Goal: Information Seeking & Learning: Find specific fact

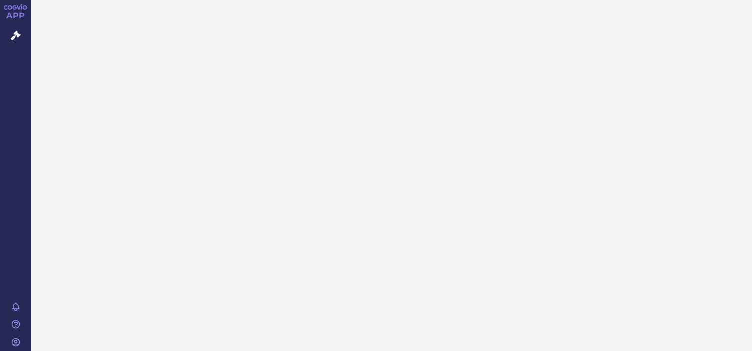
click at [343, 71] on div at bounding box center [392, 175] width 721 height 351
click at [13, 32] on icon at bounding box center [16, 36] width 10 height 10
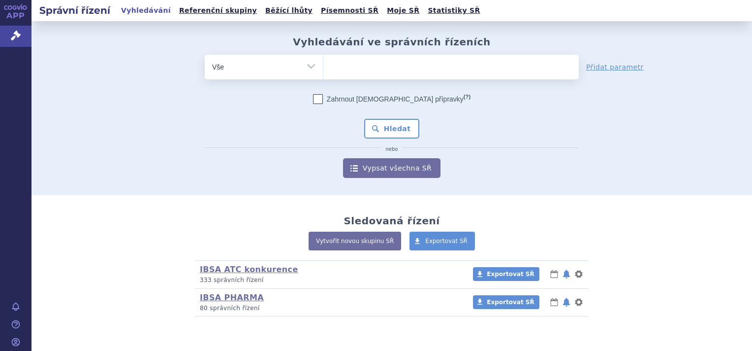
click at [361, 62] on ul at bounding box center [451, 65] width 256 height 21
click at [323, 62] on select at bounding box center [323, 66] width 0 height 25
type input "pr"
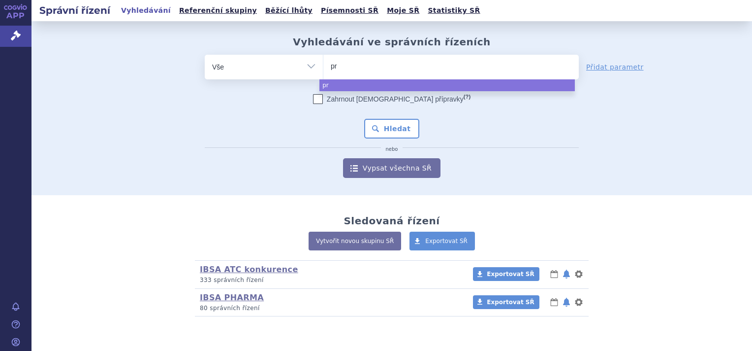
type input "pro"
type input "prog"
type input "proges"
type input "progest"
type input "progeste"
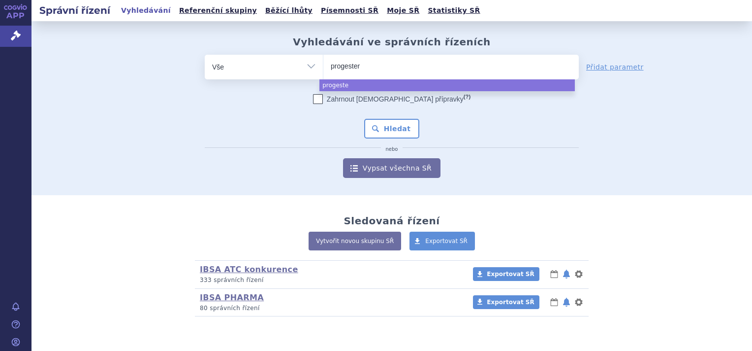
type input "progestero"
type input "progesteron"
type input "progesteron be"
type input "progesteron beg"
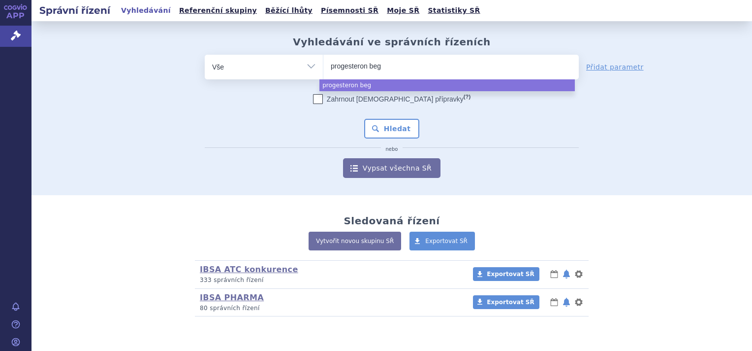
type input "progesteron begi"
type input "progesteron begis"
select select "progesteron begis"
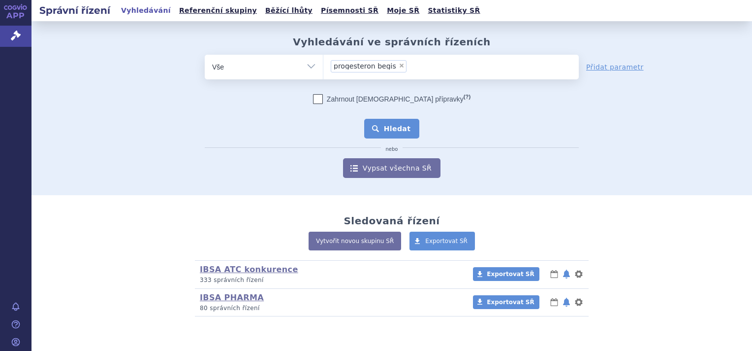
click at [391, 128] on button "Hledat" at bounding box center [392, 129] width 56 height 20
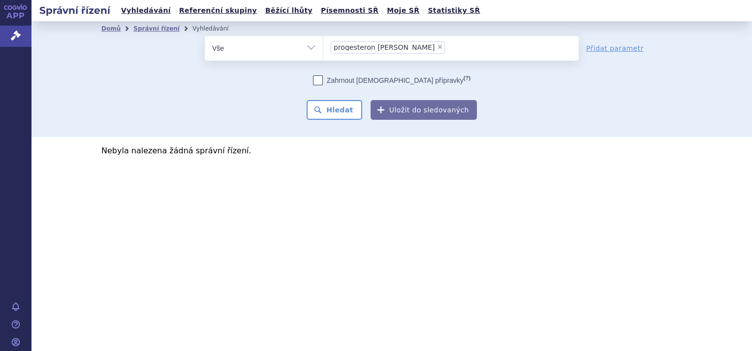
click at [437, 46] on span "×" at bounding box center [440, 47] width 6 height 6
click at [323, 46] on select "progesteron begis" at bounding box center [323, 47] width 0 height 25
select select
type input "pro"
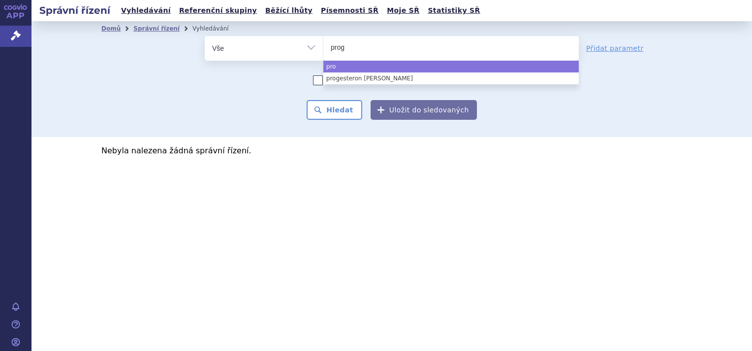
type input "proge"
type input "proges"
type input "progeste"
type input "progestero"
type input "progesteron"
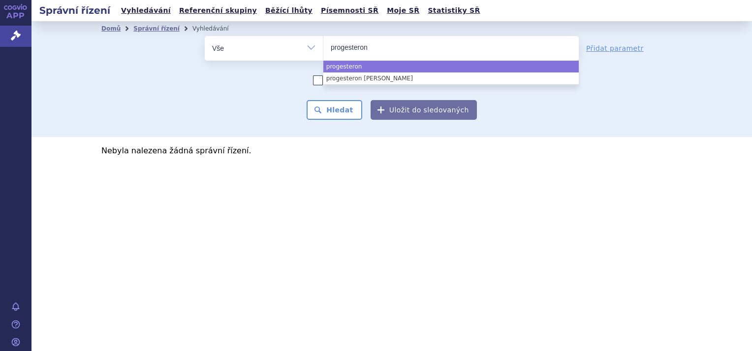
type input "progesteron"
type input "progesteron b"
type input "progesteron be"
type input "progesteron begi"
type input "progesteron begis"
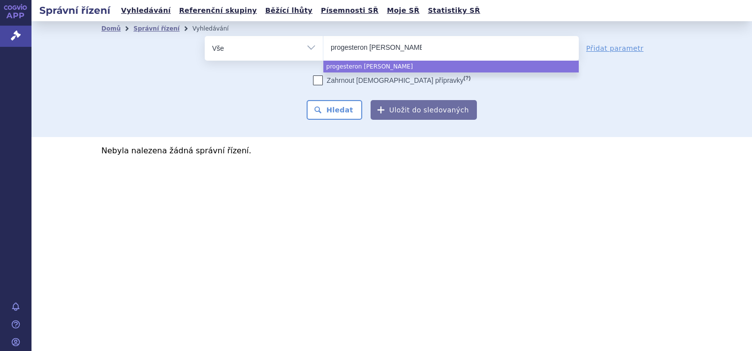
select select "progesteron begis"
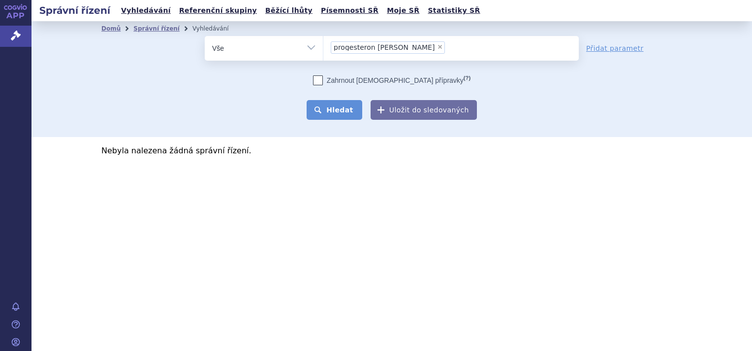
click at [349, 104] on button "Hledat" at bounding box center [335, 110] width 56 height 20
click at [342, 106] on button "Hledat" at bounding box center [335, 110] width 56 height 20
click at [392, 43] on li "× progesteron begis" at bounding box center [369, 47] width 76 height 12
click at [323, 43] on select "progesteron begis" at bounding box center [323, 47] width 0 height 25
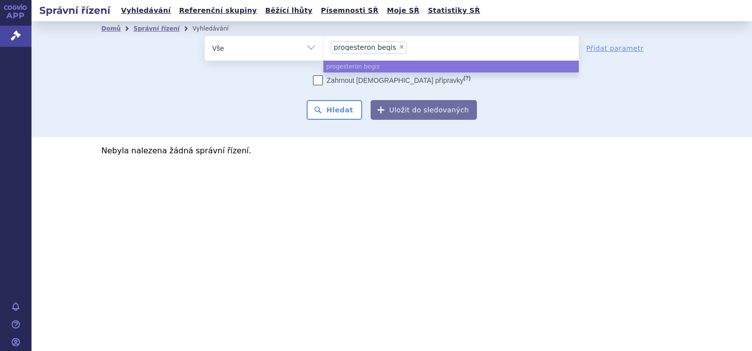
click at [401, 45] on ul "× progesteron begis" at bounding box center [451, 47] width 256 height 22
click at [323, 45] on select "progesteron begis" at bounding box center [323, 47] width 0 height 25
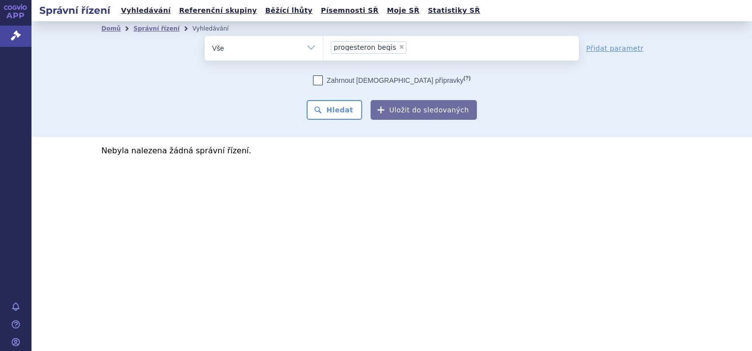
click at [399, 47] on span "×" at bounding box center [402, 47] width 6 height 6
click at [323, 47] on select "progesteron begis" at bounding box center [323, 47] width 0 height 25
select select
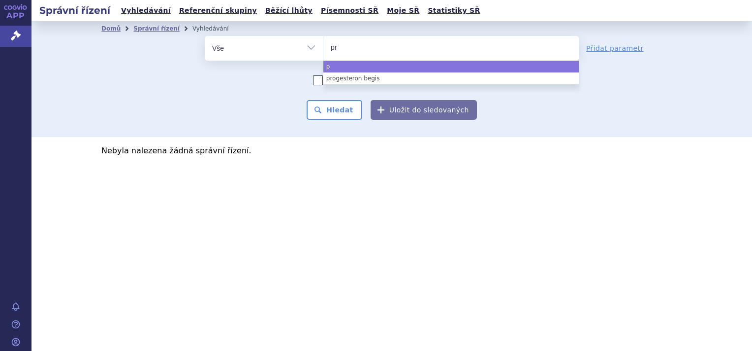
type input "pro"
type input "prog"
type input "proge"
type input "proges"
type input "progeste"
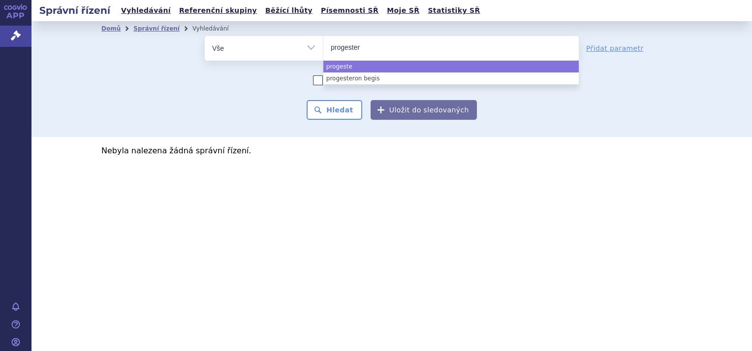
type input "progestero"
type input "progesteron"
type input "progesteron b"
type input "progesteron be"
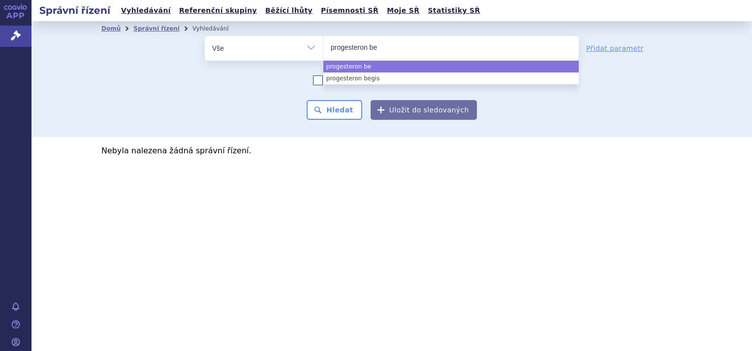
type input "progesteron beg"
type input "progesteron begi"
type input "progesteron begid"
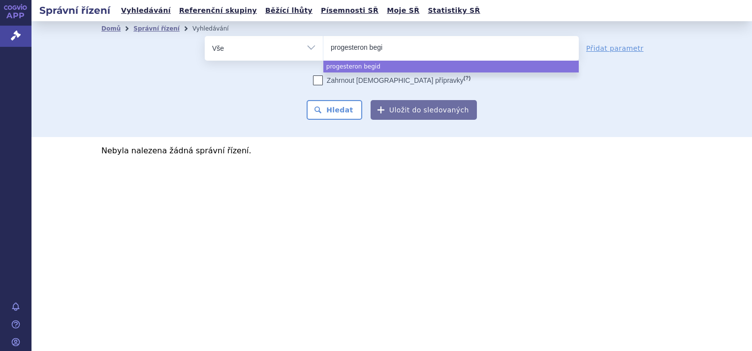
type input "progesteron begis"
select select "progesteron begis"
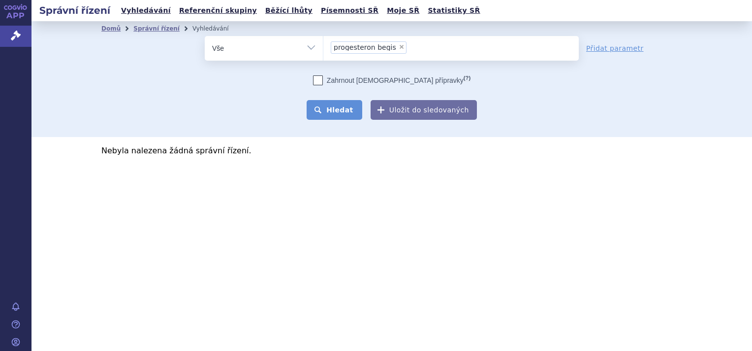
click at [339, 112] on button "Hledat" at bounding box center [335, 110] width 56 height 20
click at [399, 46] on span "×" at bounding box center [402, 47] width 6 height 6
click at [323, 46] on select "progesteron begis" at bounding box center [323, 47] width 0 height 25
select select
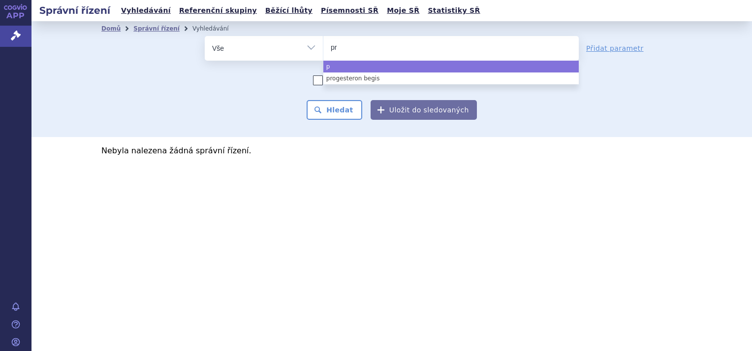
type input "pro"
type input "proge"
type input "progest"
type input "progeste"
type input "progestero"
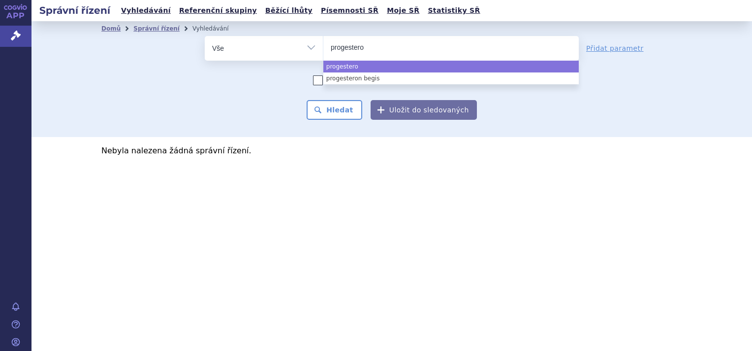
type input "progesteron"
type input "progesteron be"
type input "progesteron besi"
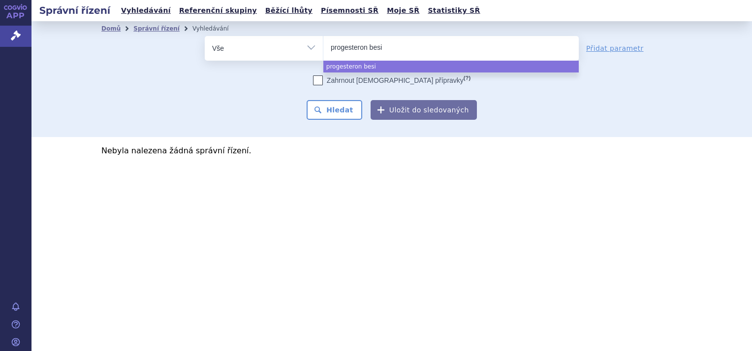
type input "progesteron besin"
type input "progesteron besins"
select select "progesteron besins"
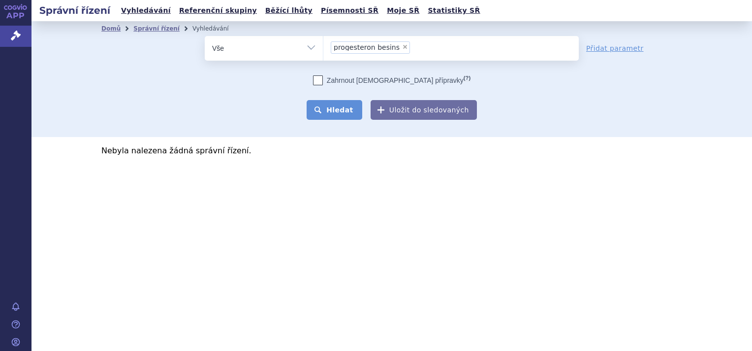
click at [352, 113] on button "Hledat" at bounding box center [335, 110] width 56 height 20
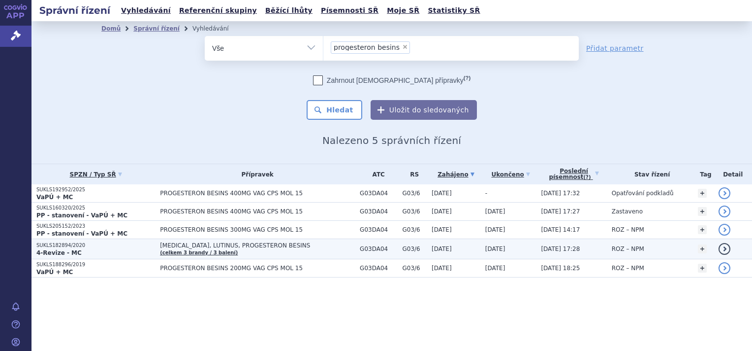
click at [233, 242] on span "[MEDICAL_DATA], LUTINUS, PROGESTERON BESINS" at bounding box center [257, 245] width 195 height 7
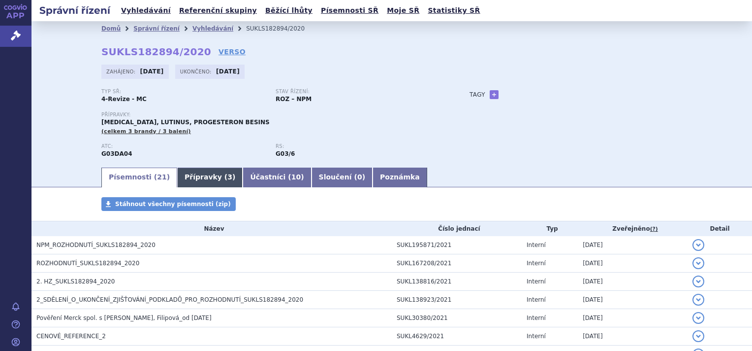
click at [198, 179] on link "Přípravky ( 3 )" at bounding box center [209, 177] width 65 height 20
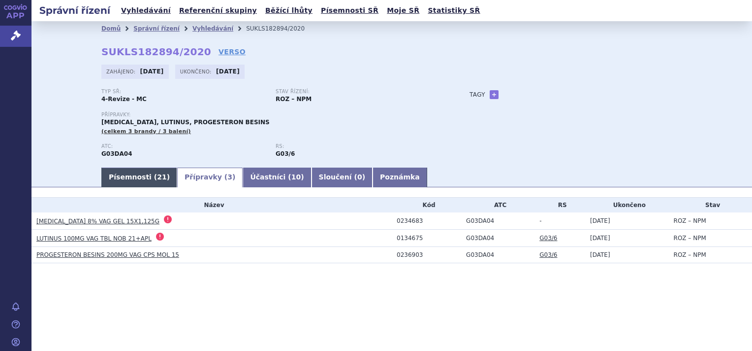
click at [125, 179] on link "Písemnosti ( 21 )" at bounding box center [139, 177] width 76 height 20
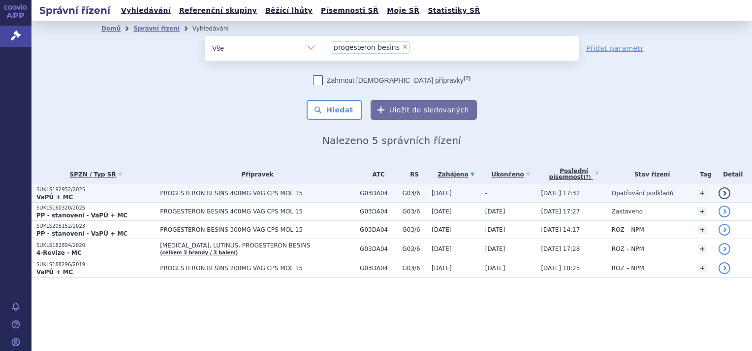
click at [219, 190] on span "PROGESTERON BESINS 400MG VAG CPS MOL 15" at bounding box center [257, 193] width 195 height 7
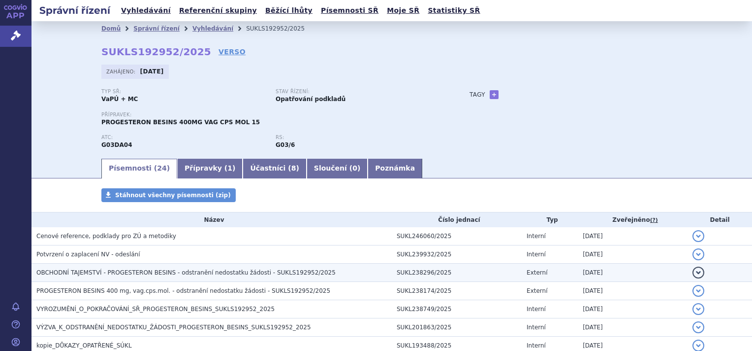
click at [126, 273] on span "OBCHODNÍ TAJEMSTVÍ - PROGESTERON BESINS - odstranění nedostatku žádosti - SUKLS…" at bounding box center [185, 272] width 299 height 7
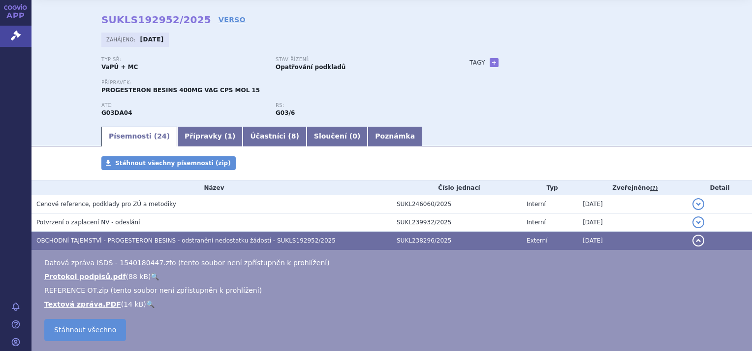
scroll to position [49, 0]
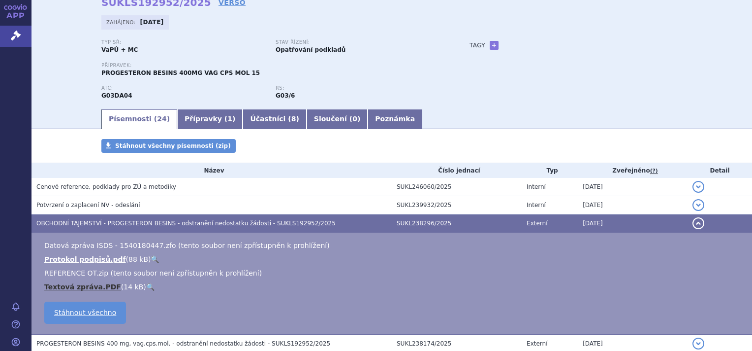
click at [70, 289] on link "Textová zpráva.PDF" at bounding box center [82, 287] width 77 height 8
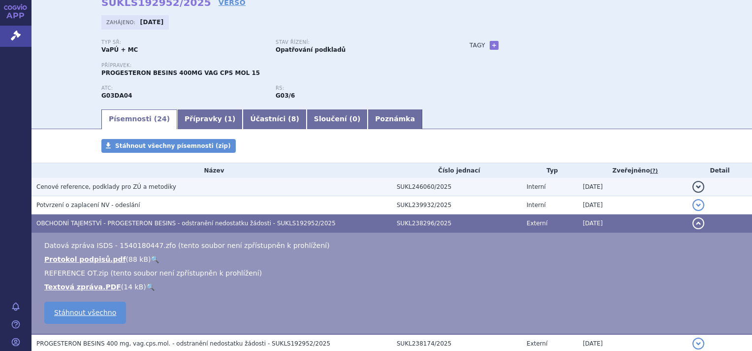
click at [107, 188] on span "Cenové reference, podklady pro ZÚ a metodiky" at bounding box center [106, 186] width 140 height 7
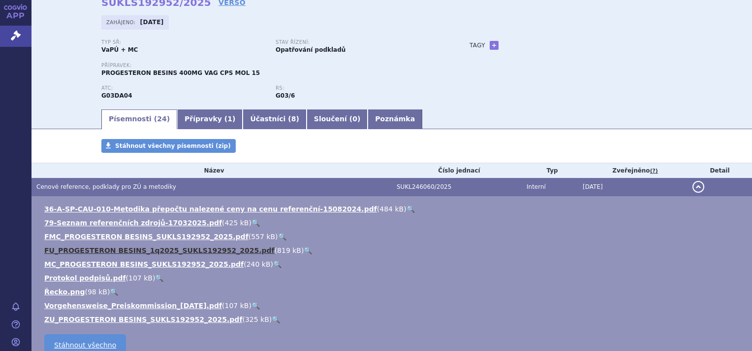
click at [98, 252] on link "FU_PROGESTERON BESINS_1q2025_SUKLS192952_2025.pdf" at bounding box center [159, 250] width 230 height 8
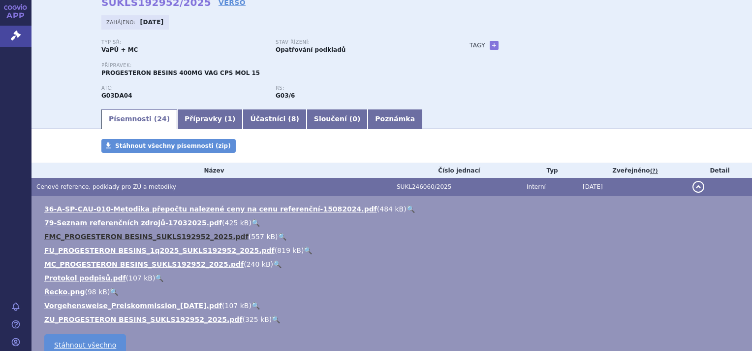
click at [83, 236] on link "FMC_PROGESTERON BESINS_SUKLS192952_2025.pdf" at bounding box center [146, 236] width 204 height 8
